Goal: Information Seeking & Learning: Compare options

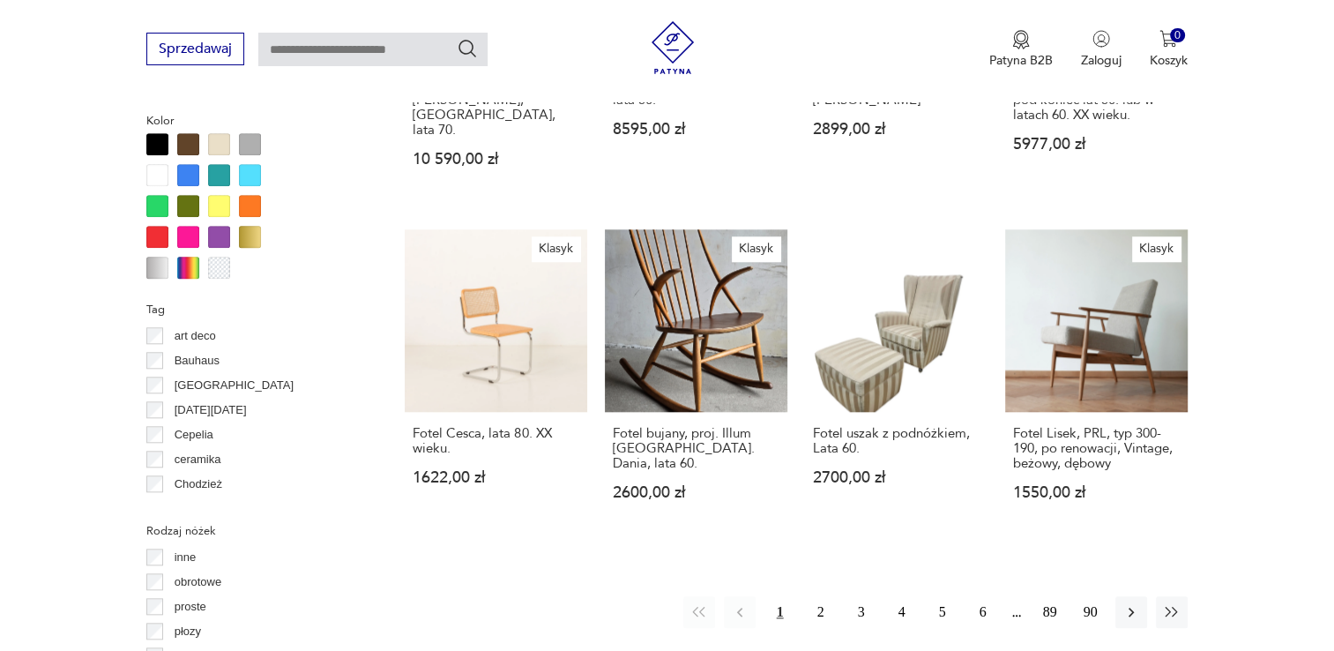
scroll to position [1701, 0]
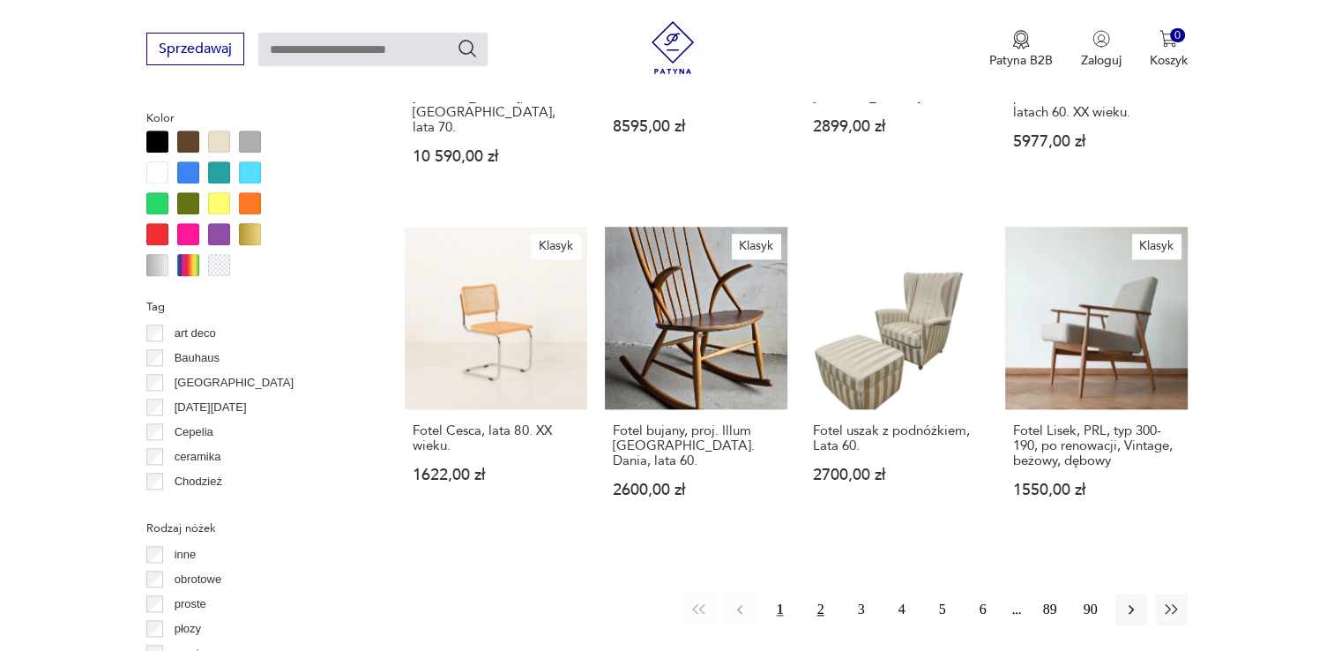
click at [818, 593] on button "2" at bounding box center [821, 609] width 32 height 32
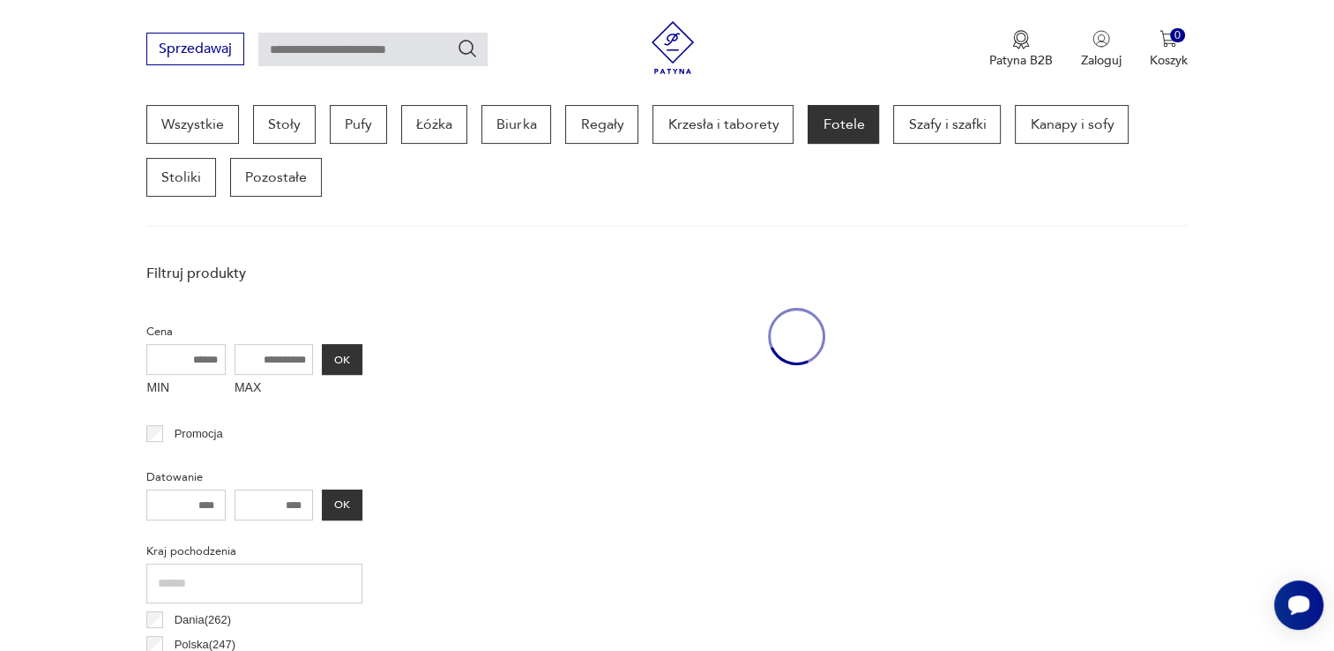
scroll to position [467, 0]
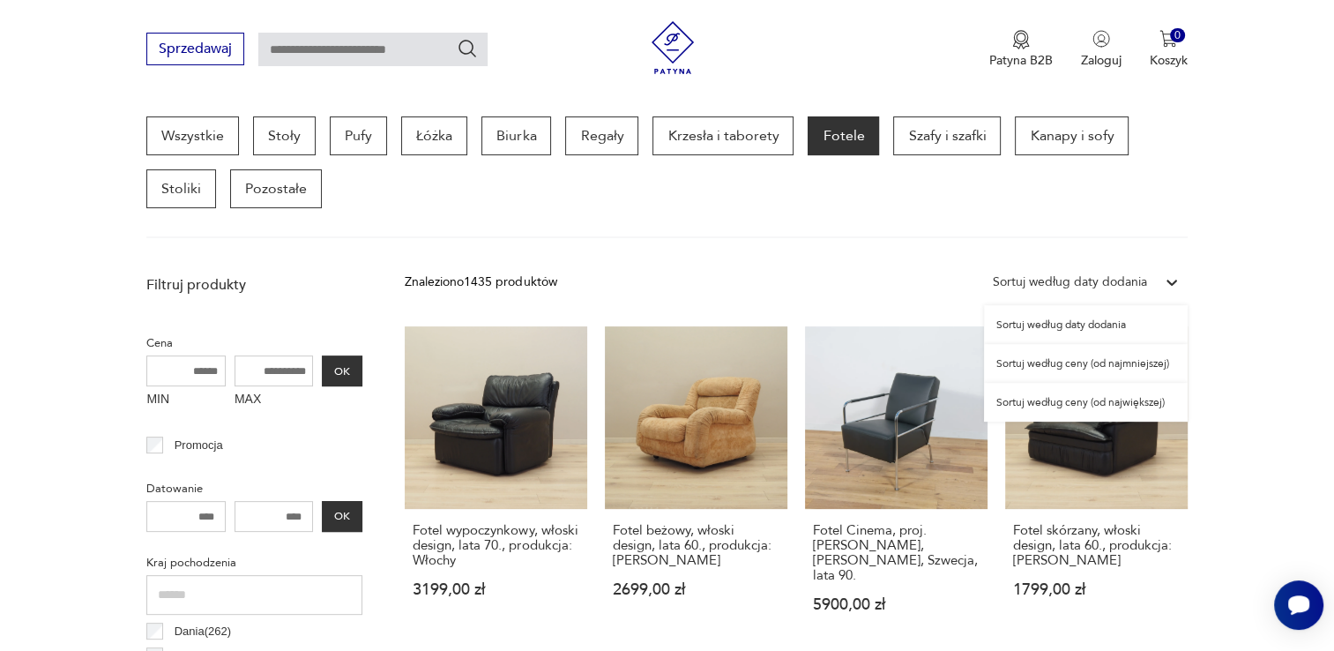
click at [1158, 284] on div at bounding box center [1172, 282] width 32 height 32
click at [1138, 398] on div "Sortuj według ceny (od największej)" at bounding box center [1086, 402] width 204 height 39
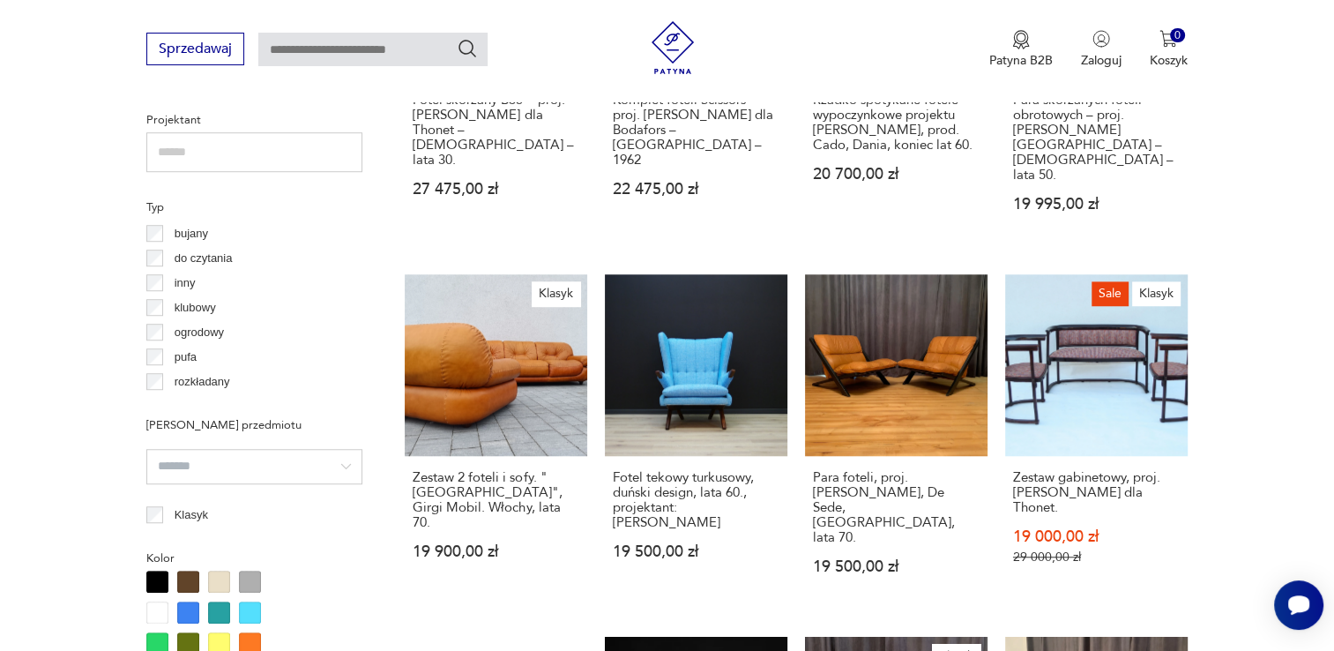
scroll to position [1613, 0]
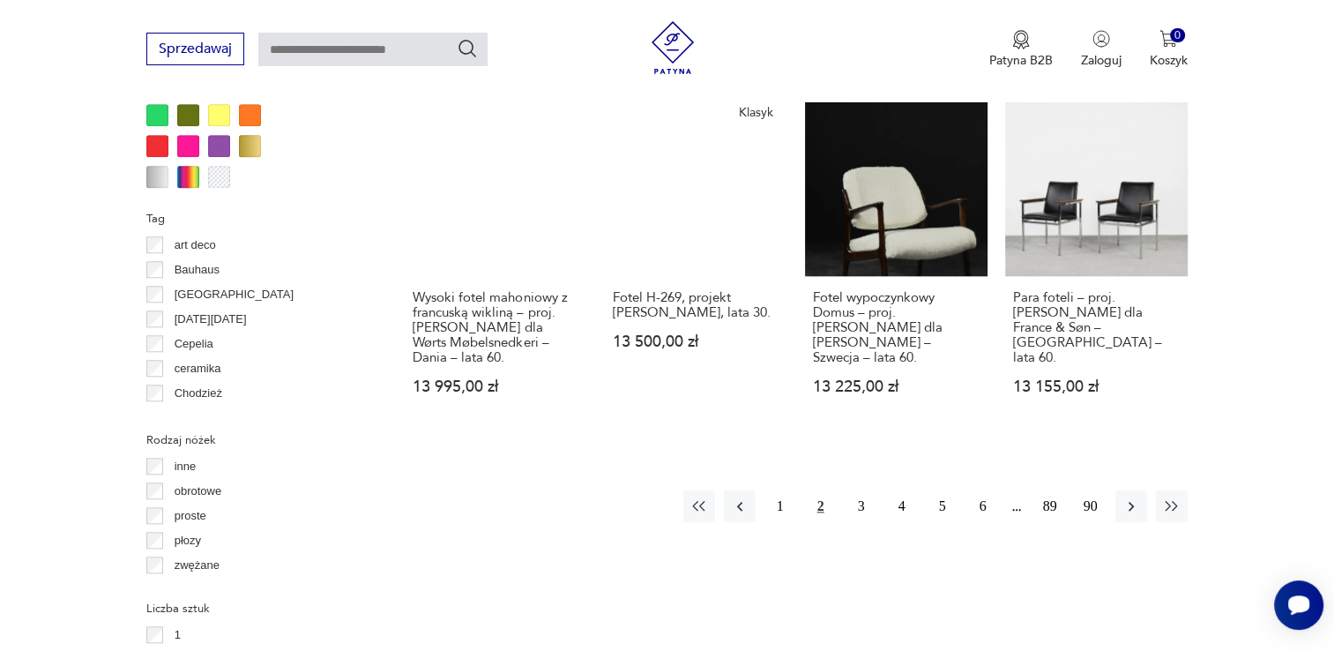
scroll to position [1790, 0]
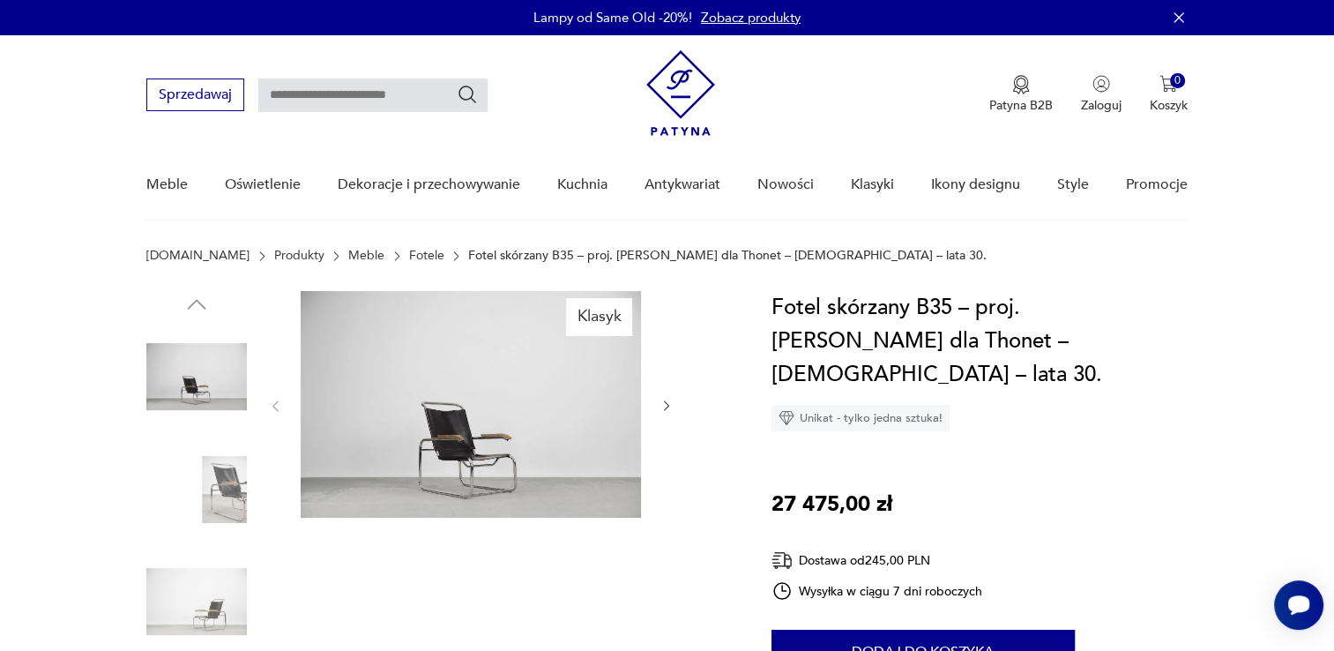
click at [480, 450] on img at bounding box center [471, 404] width 340 height 227
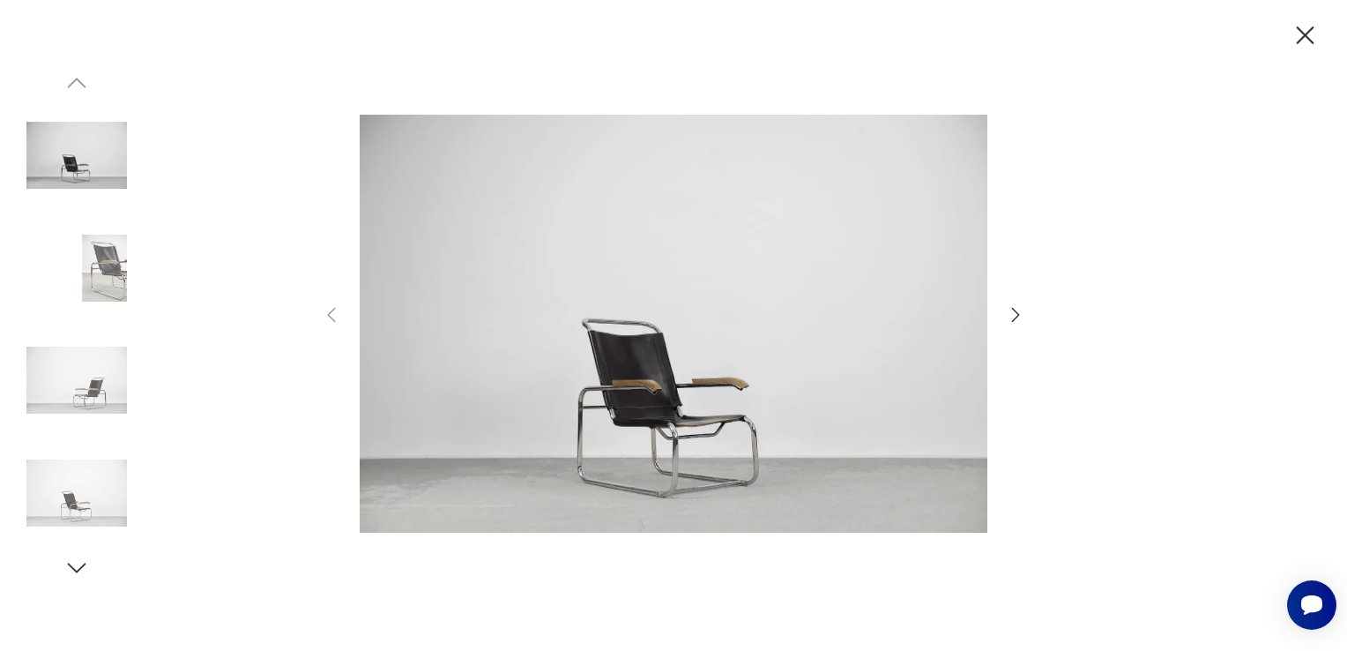
click at [640, 435] on img at bounding box center [674, 323] width 628 height 520
click at [1011, 312] on icon "button" at bounding box center [1015, 314] width 21 height 21
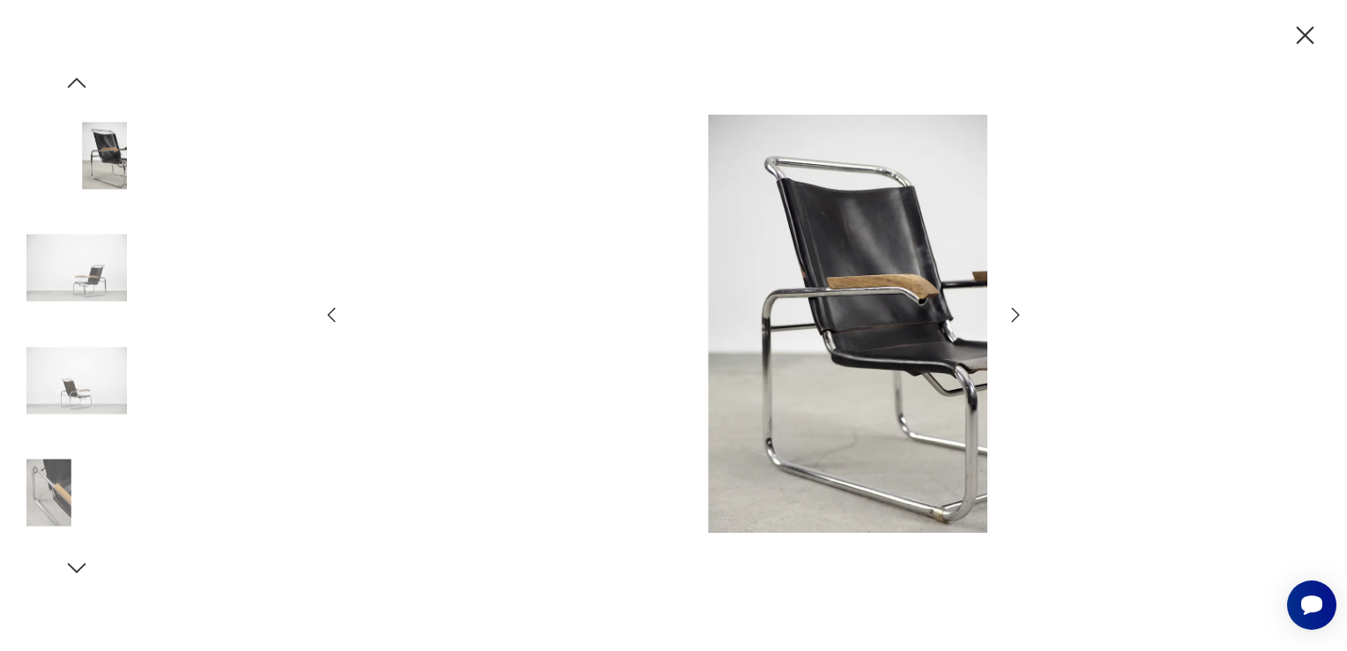
click at [1011, 312] on icon "button" at bounding box center [1015, 314] width 21 height 21
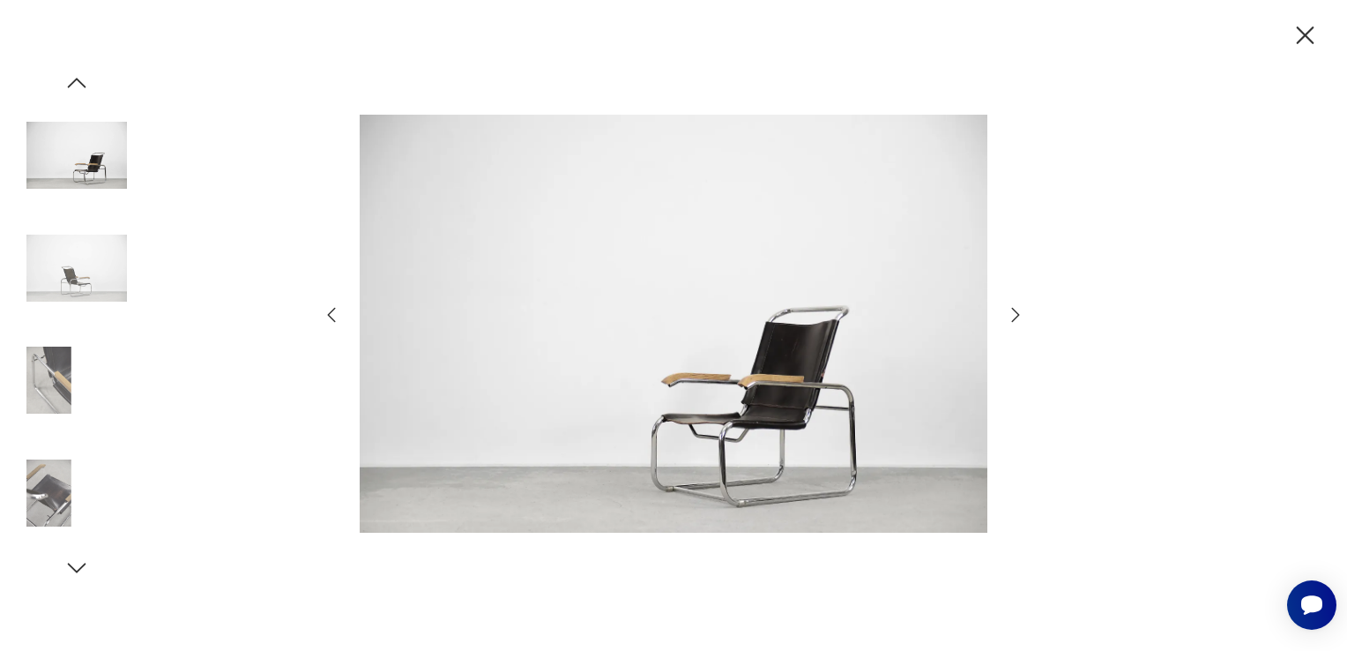
click at [1011, 312] on icon "button" at bounding box center [1015, 314] width 21 height 21
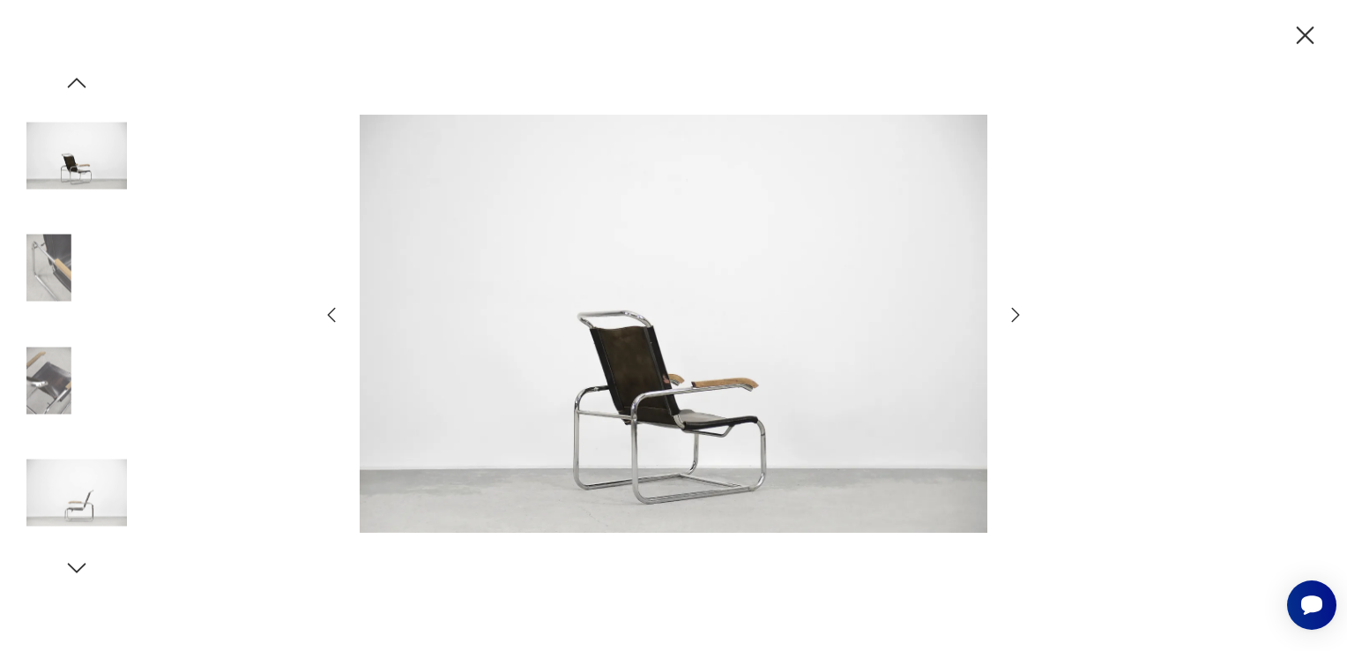
click at [1011, 312] on icon "button" at bounding box center [1015, 314] width 21 height 21
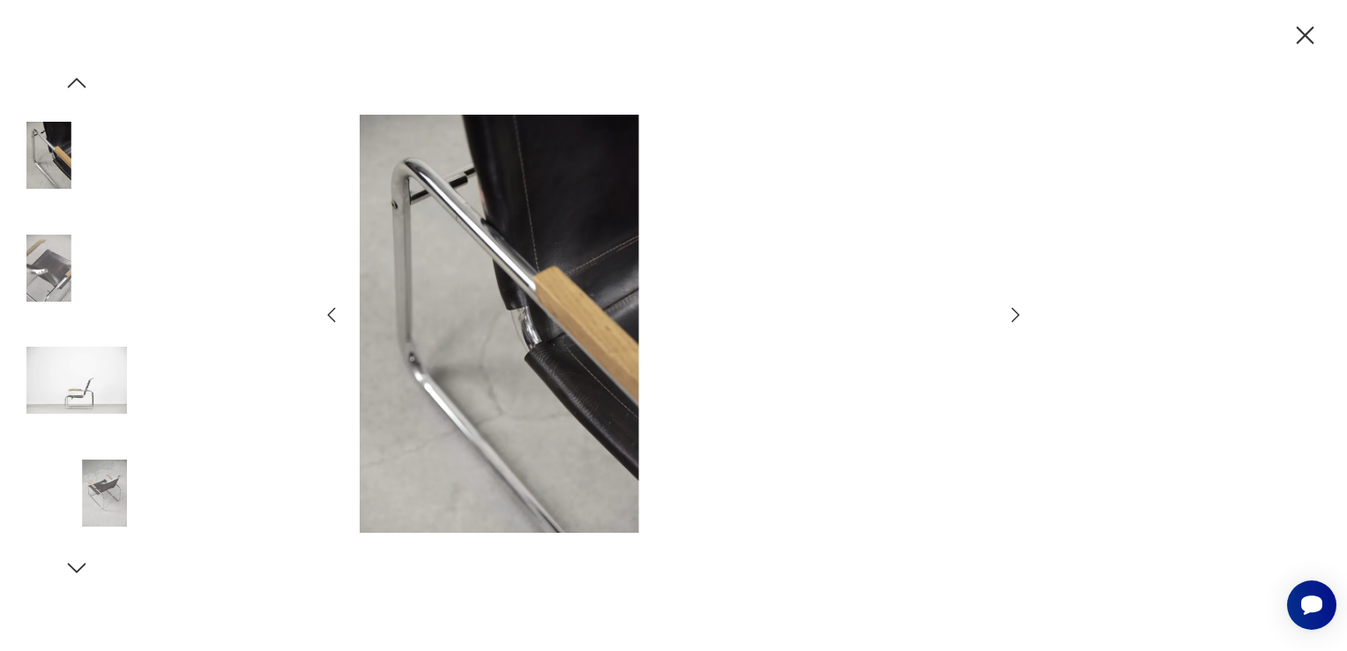
click at [1011, 312] on icon "button" at bounding box center [1015, 314] width 21 height 21
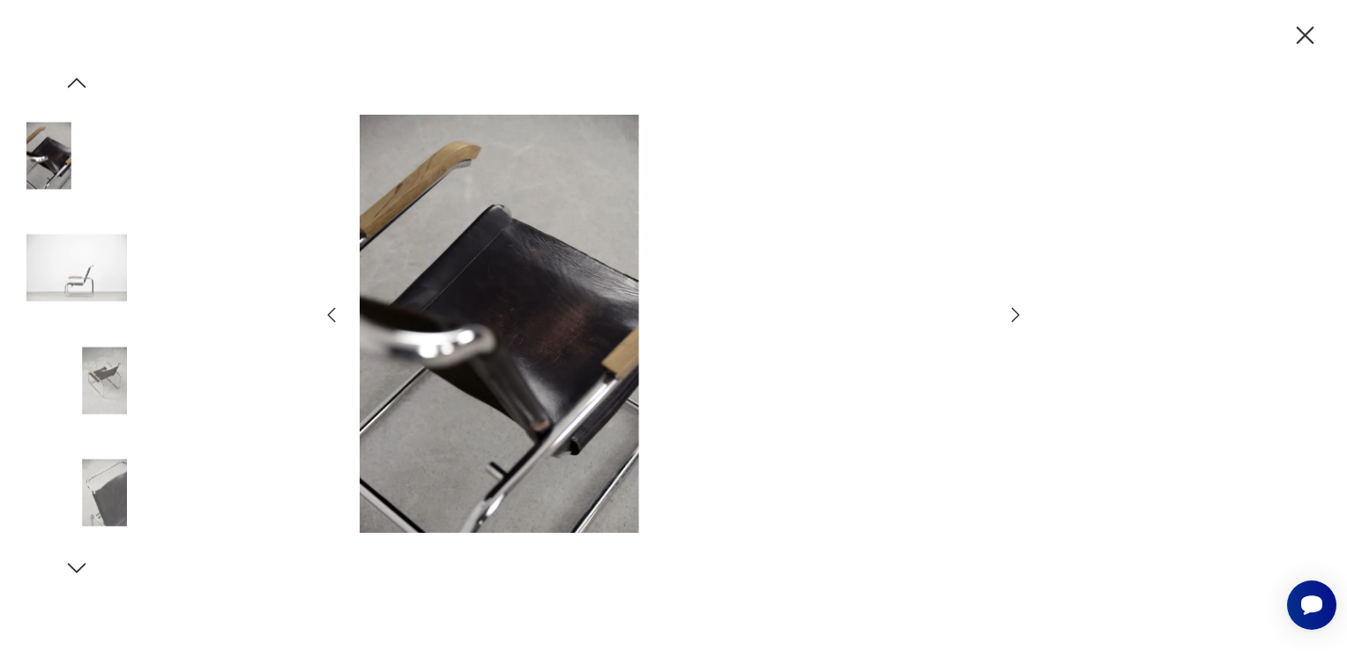
click at [1011, 312] on icon "button" at bounding box center [1015, 314] width 21 height 21
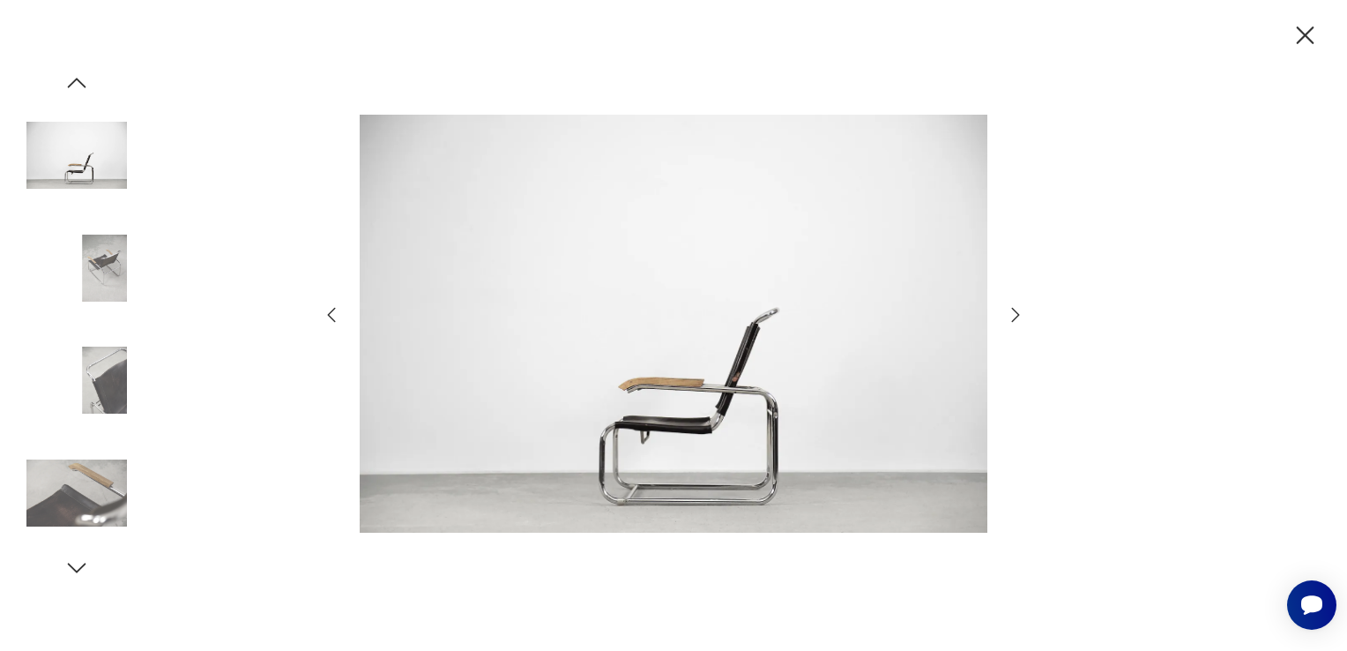
click at [1011, 312] on icon "button" at bounding box center [1015, 314] width 21 height 21
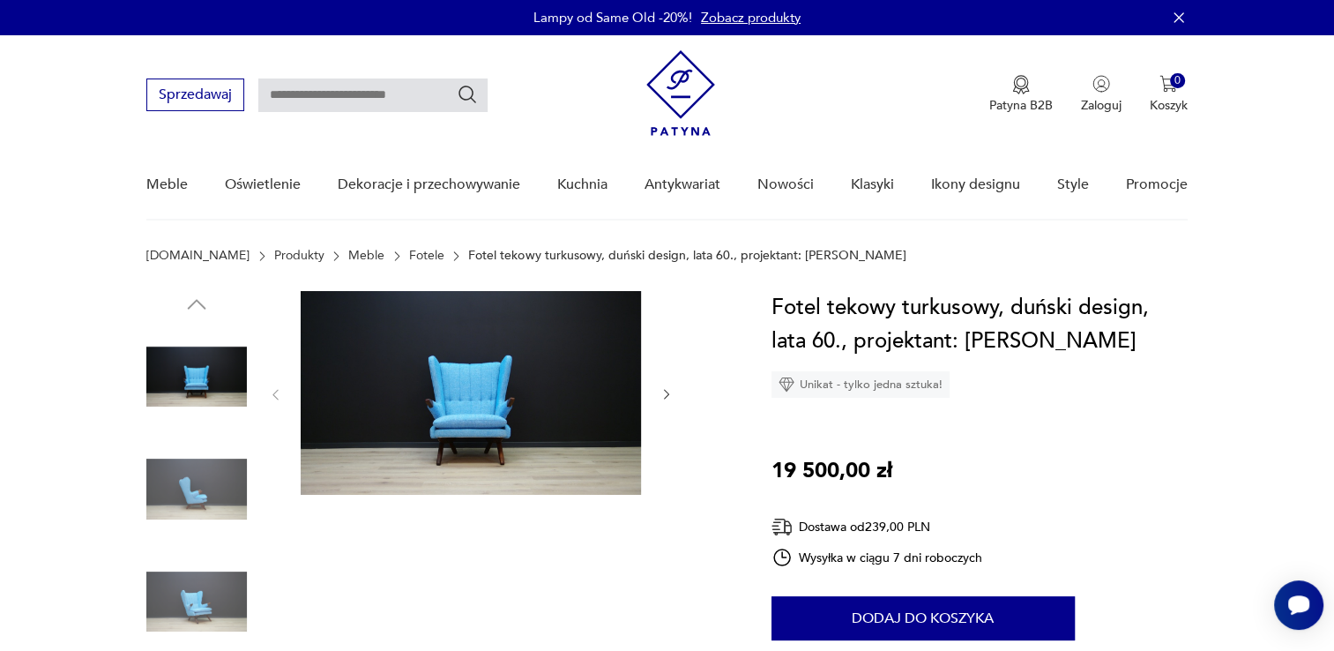
click at [437, 413] on img at bounding box center [471, 393] width 340 height 204
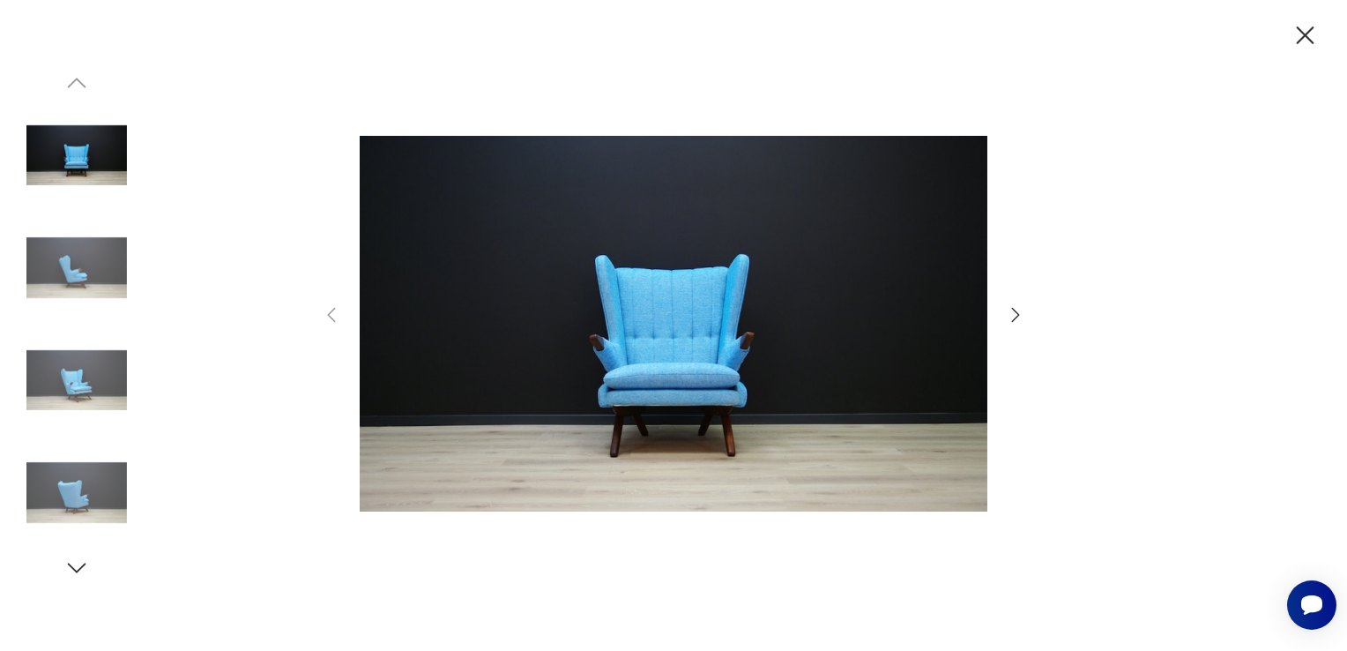
click at [656, 400] on img at bounding box center [674, 323] width 628 height 520
click at [98, 382] on img at bounding box center [76, 380] width 100 height 100
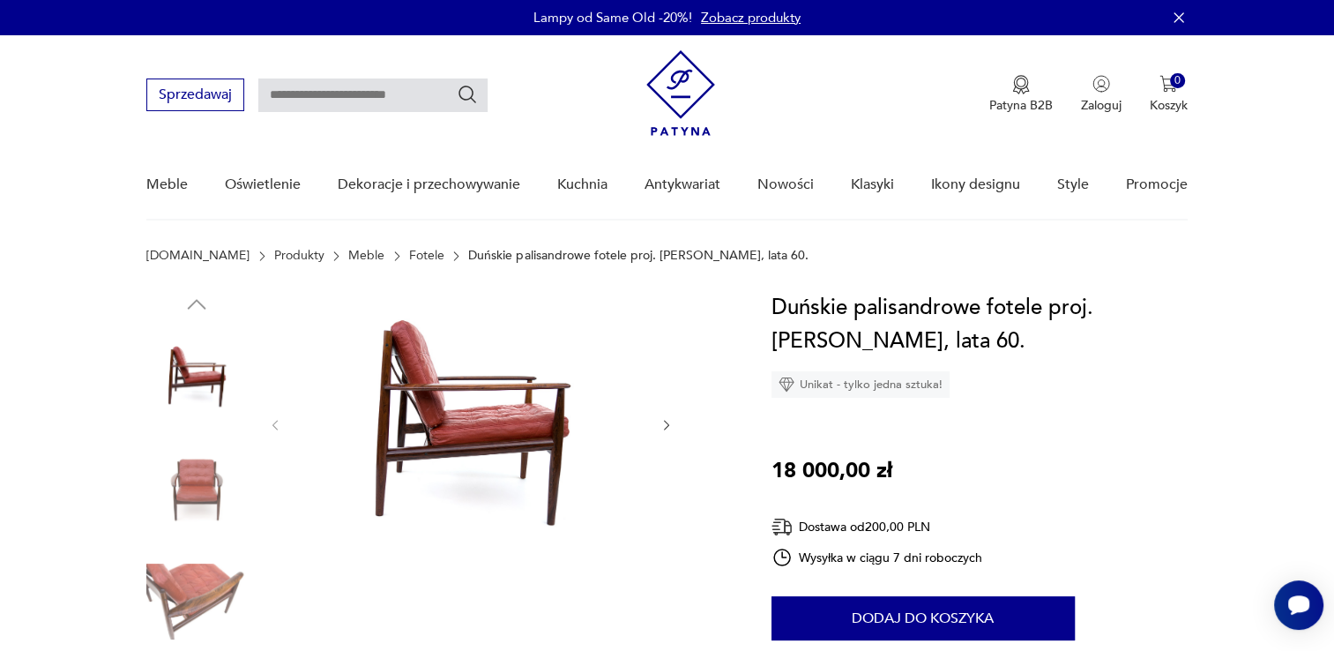
click at [504, 426] on img at bounding box center [471, 423] width 340 height 264
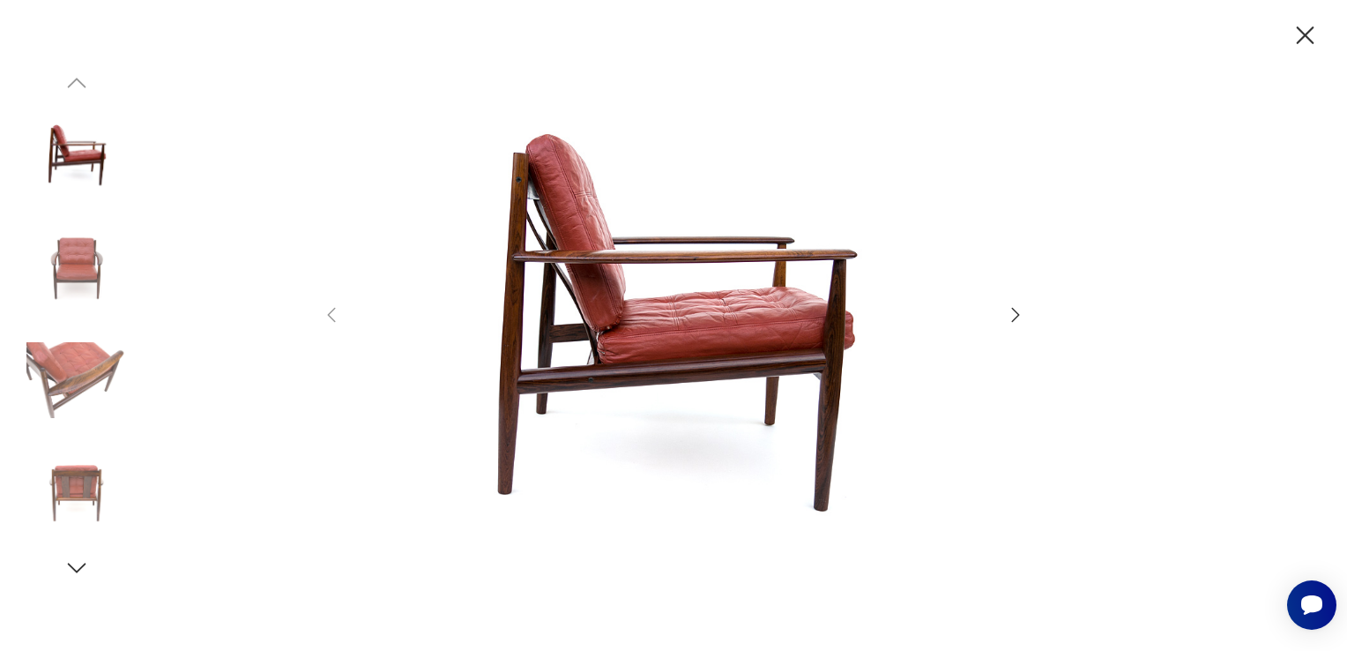
click at [762, 346] on img at bounding box center [674, 323] width 628 height 520
click at [1018, 322] on icon "button" at bounding box center [1015, 314] width 21 height 21
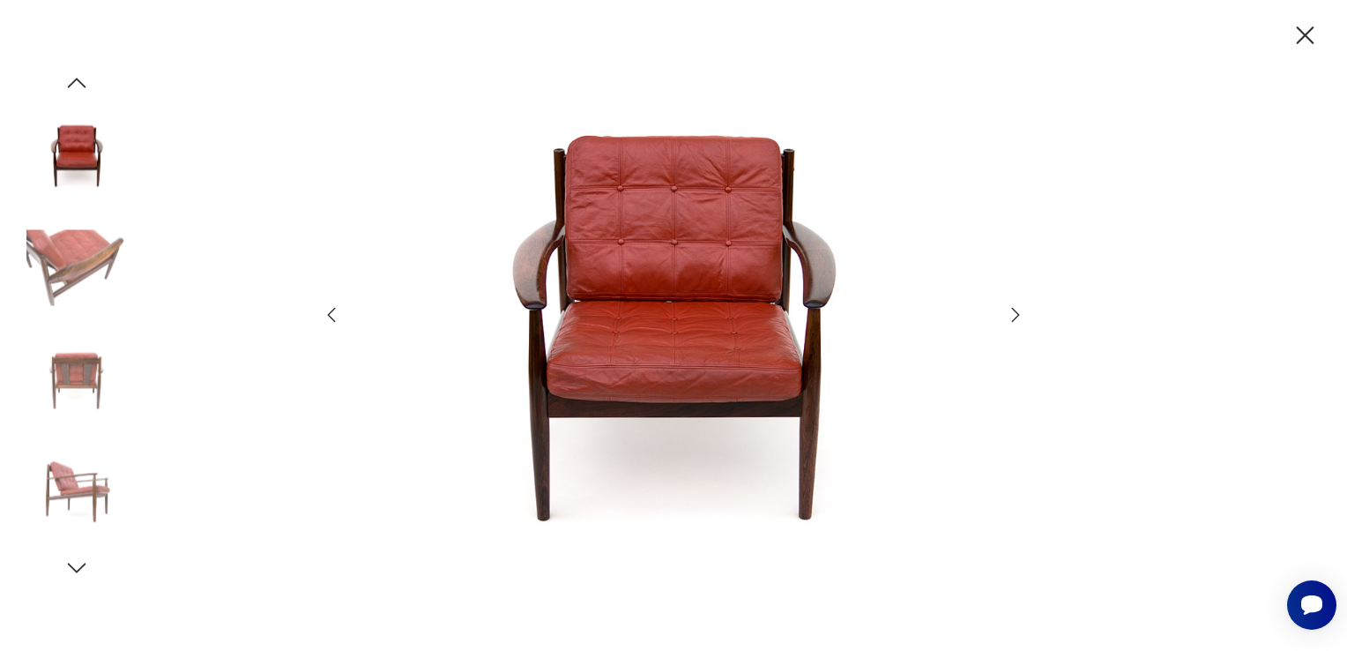
click at [1018, 322] on icon "button" at bounding box center [1015, 314] width 21 height 21
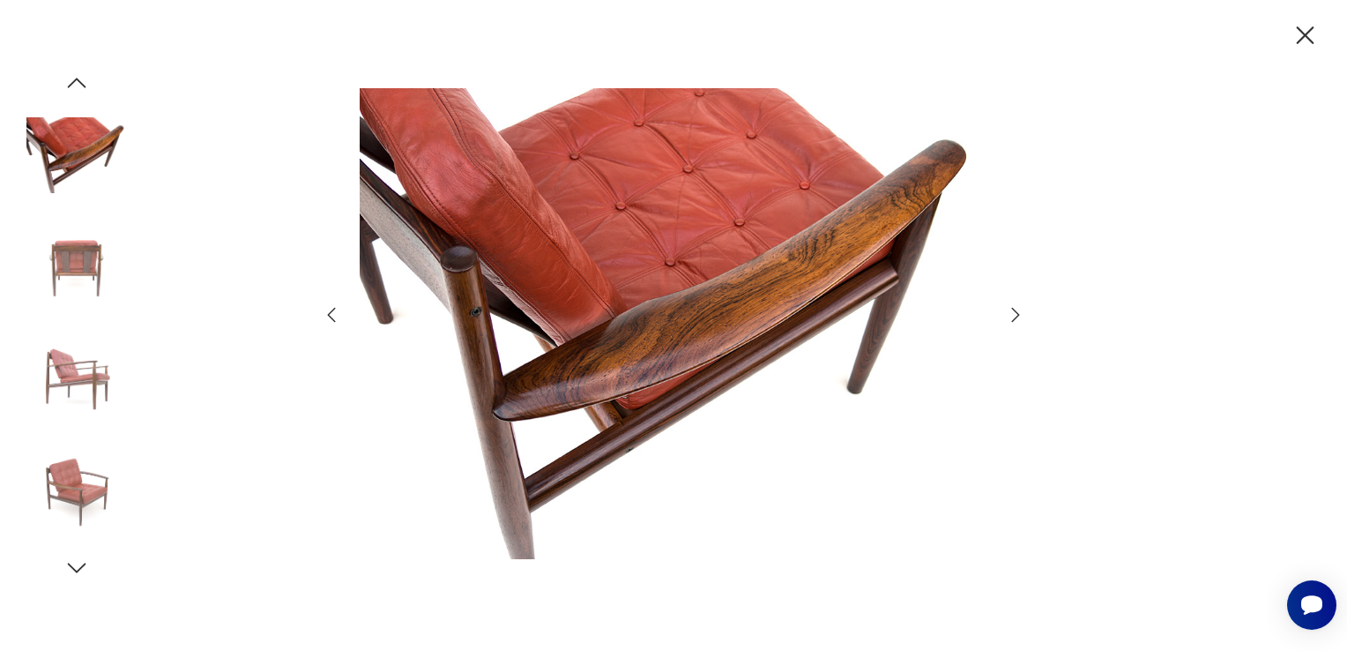
click at [1018, 322] on icon "button" at bounding box center [1015, 314] width 21 height 21
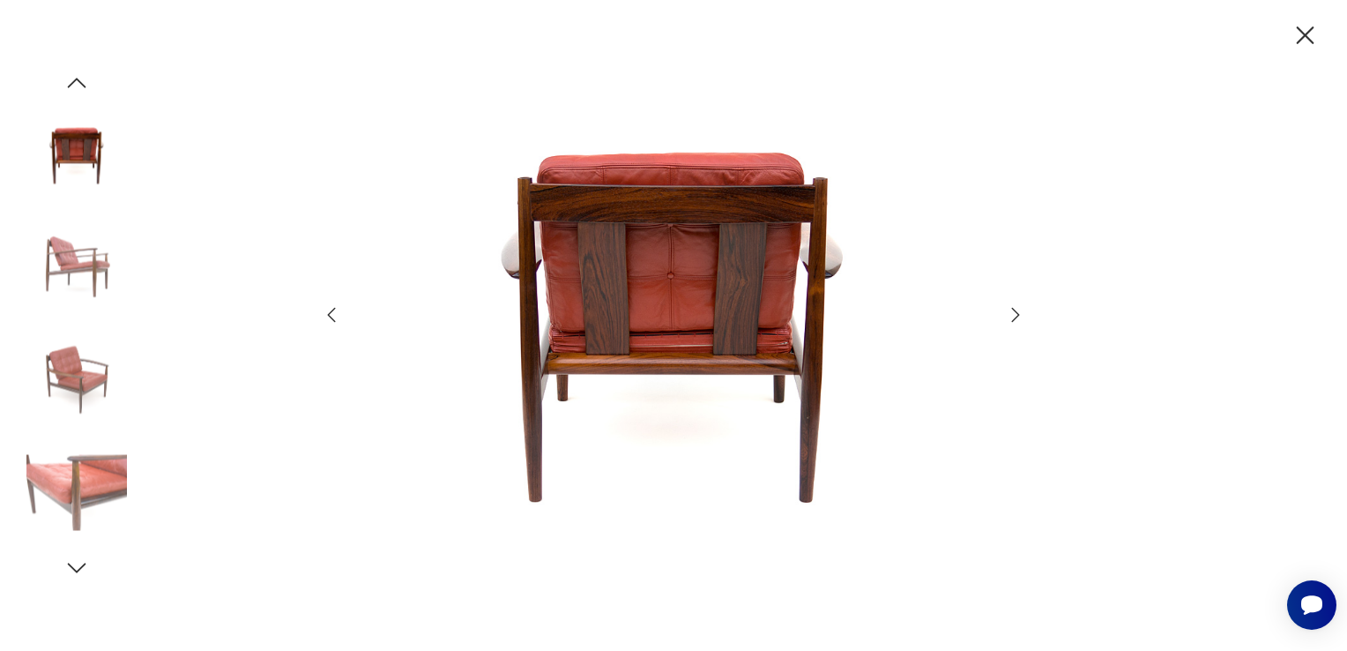
click at [1018, 322] on icon "button" at bounding box center [1015, 314] width 21 height 21
